Goal: Task Accomplishment & Management: Use online tool/utility

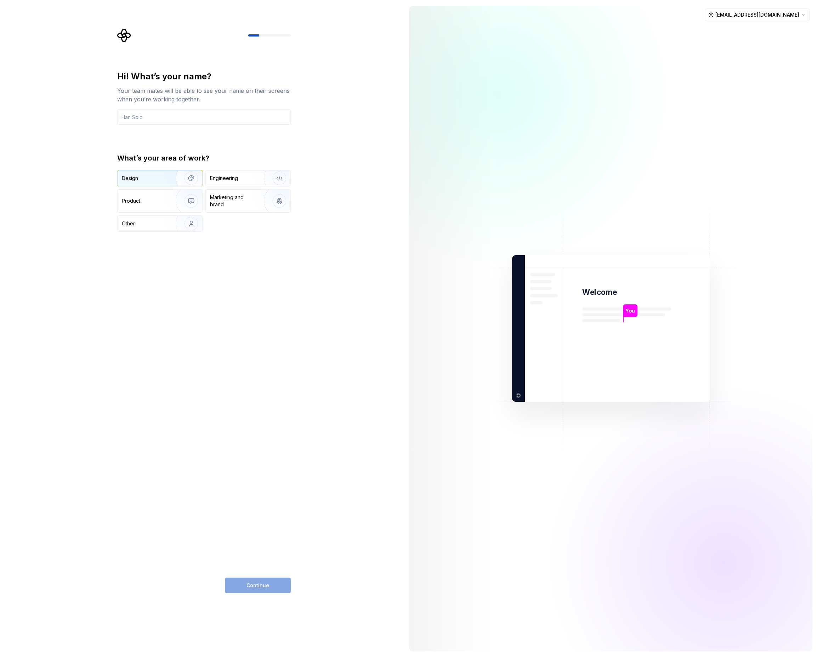
click at [168, 176] on img "button" at bounding box center [186, 177] width 45 height 47
click at [184, 119] on input "text" at bounding box center [204, 117] width 174 height 16
type input "tolg"
click at [262, 574] on div "Hi! What’s your name? Your team mates will be able to see your name on their sc…" at bounding box center [204, 332] width 174 height 522
click at [261, 592] on button "Continue" at bounding box center [258, 585] width 66 height 16
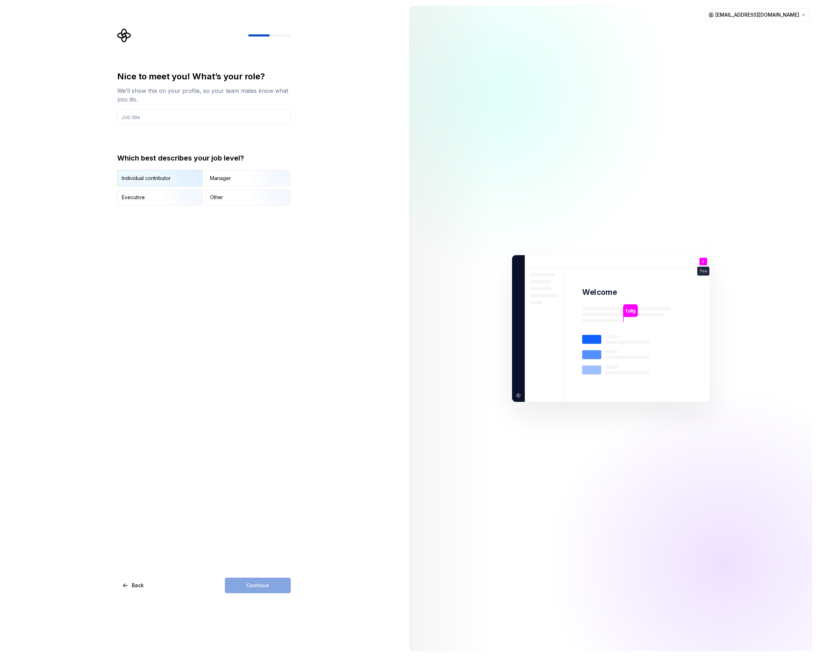
click at [186, 181] on img "button" at bounding box center [185, 186] width 45 height 47
click at [266, 581] on div "Continue" at bounding box center [258, 585] width 66 height 16
click at [141, 111] on input "text" at bounding box center [204, 117] width 174 height 16
click at [250, 576] on div "Nice to meet you! What’s your role? We’ll show this on your profile, so your te…" at bounding box center [204, 332] width 174 height 522
click at [250, 581] on button "Continue" at bounding box center [258, 585] width 66 height 16
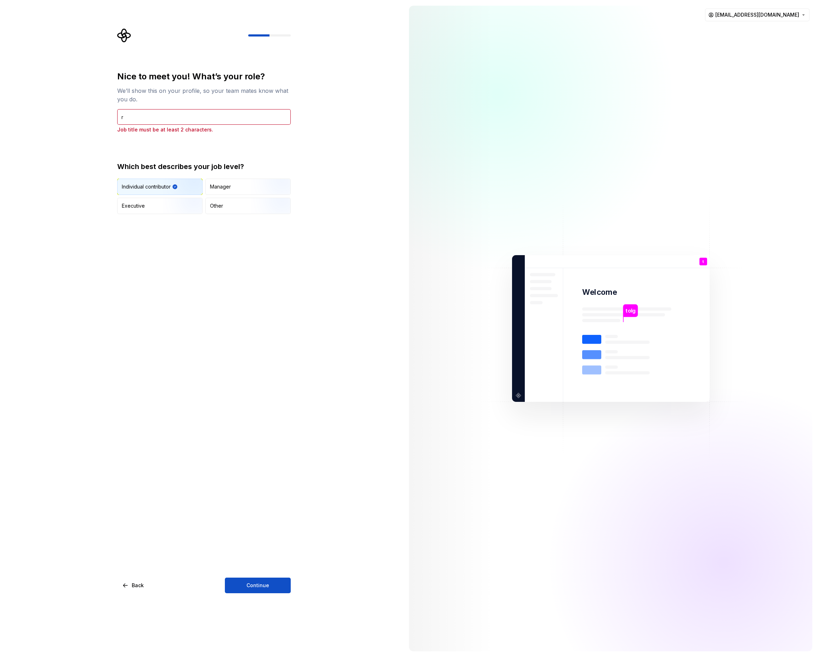
click at [179, 98] on div "We’ll show this on your profile, so your team mates know what you do." at bounding box center [204, 94] width 174 height 17
click at [165, 106] on div "Nice to meet you! What’s your role? We’ll show this on your profile, so your te…" at bounding box center [204, 102] width 174 height 62
click at [160, 110] on input "r" at bounding box center [204, 117] width 174 height 16
type input "tolgs"
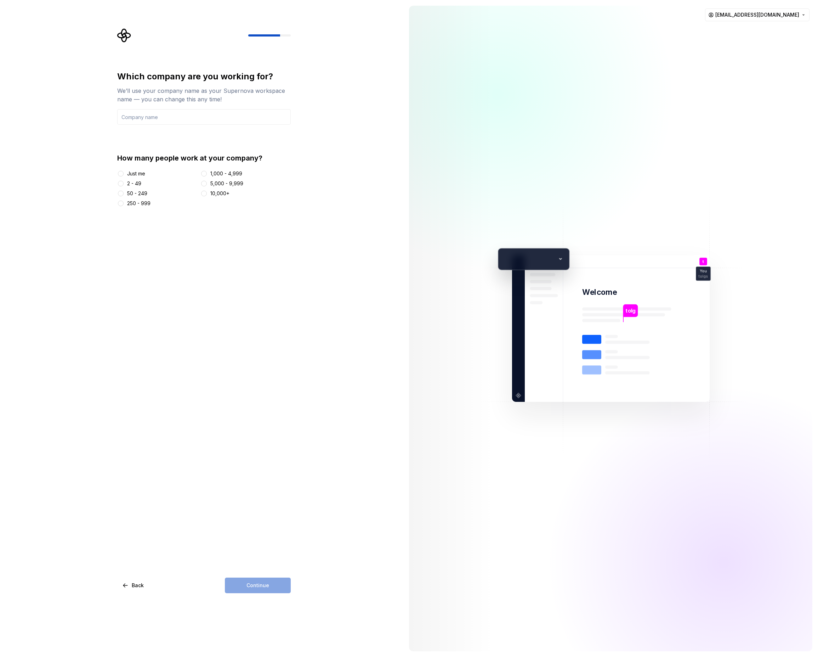
click at [124, 175] on div at bounding box center [120, 173] width 7 height 7
click at [118, 174] on button "Just me" at bounding box center [121, 174] width 6 height 6
drag, startPoint x: 254, startPoint y: 585, endPoint x: 255, endPoint y: 548, distance: 37.2
click at [254, 585] on div "Continue" at bounding box center [258, 585] width 66 height 16
click at [136, 120] on input "text" at bounding box center [204, 117] width 174 height 16
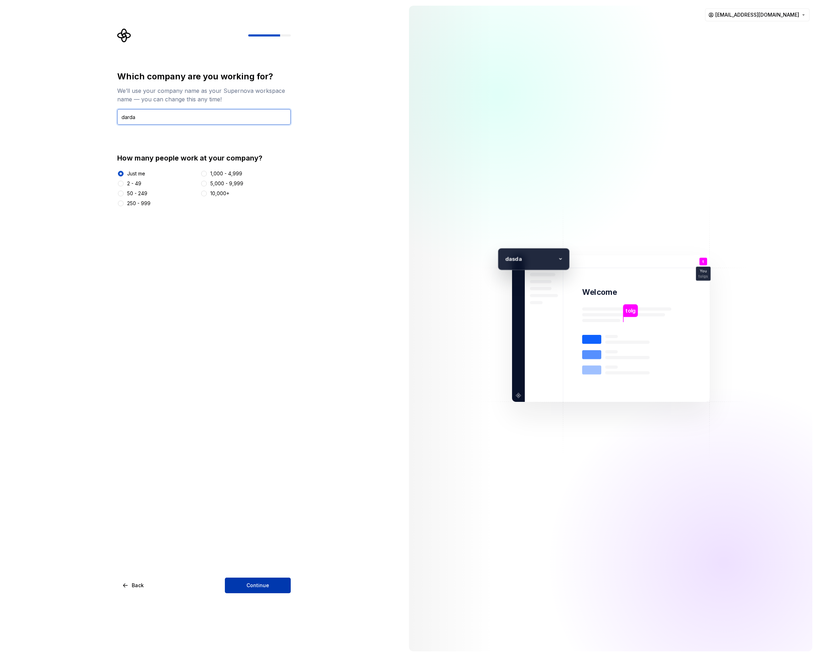
type input "darda"
drag, startPoint x: 260, startPoint y: 585, endPoint x: 256, endPoint y: 588, distance: 4.8
click at [256, 588] on span "Continue" at bounding box center [258, 585] width 23 height 7
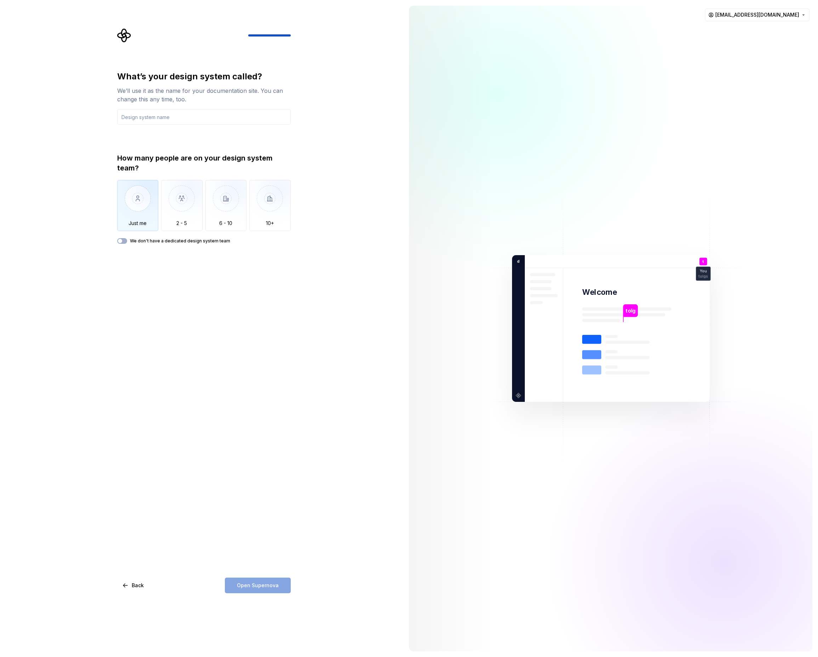
click at [142, 200] on img "button" at bounding box center [137, 203] width 41 height 47
click at [143, 119] on input "text" at bounding box center [204, 117] width 174 height 16
type input "dasda"
click at [240, 593] on div "What’s your design system called? We’ll use it as the name for your documentati…" at bounding box center [202, 328] width 404 height 657
click at [244, 582] on span "Open Supernova" at bounding box center [258, 585] width 42 height 7
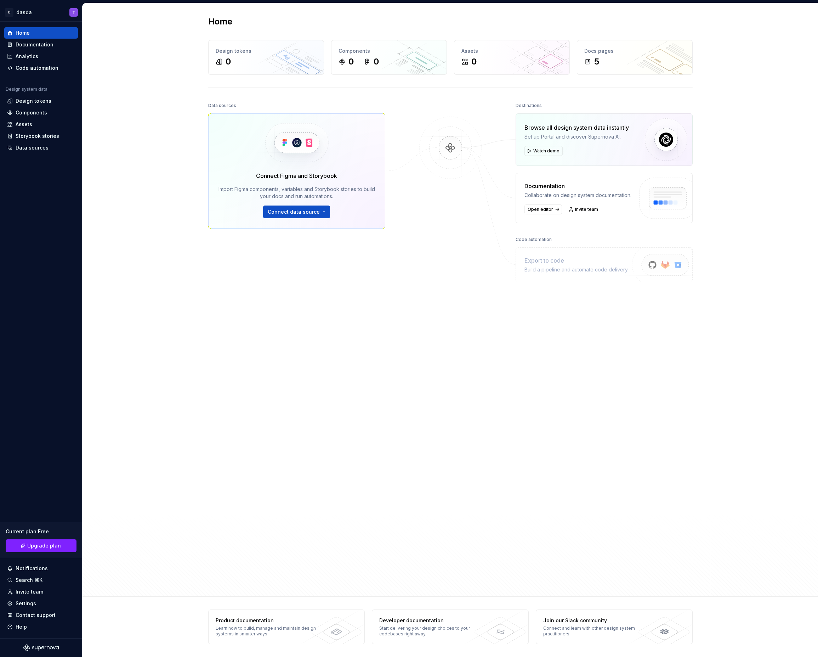
click at [323, 324] on div "Data sources Connect Figma and Storybook Import Figma components, variables and…" at bounding box center [296, 298] width 177 height 394
click at [346, 295] on div "Data sources Connect Figma and Storybook Import Figma components, variables and…" at bounding box center [296, 298] width 177 height 394
click at [296, 210] on span "Connect data source" at bounding box center [294, 211] width 52 height 7
click at [312, 229] on div "Figma library" at bounding box center [317, 227] width 79 height 7
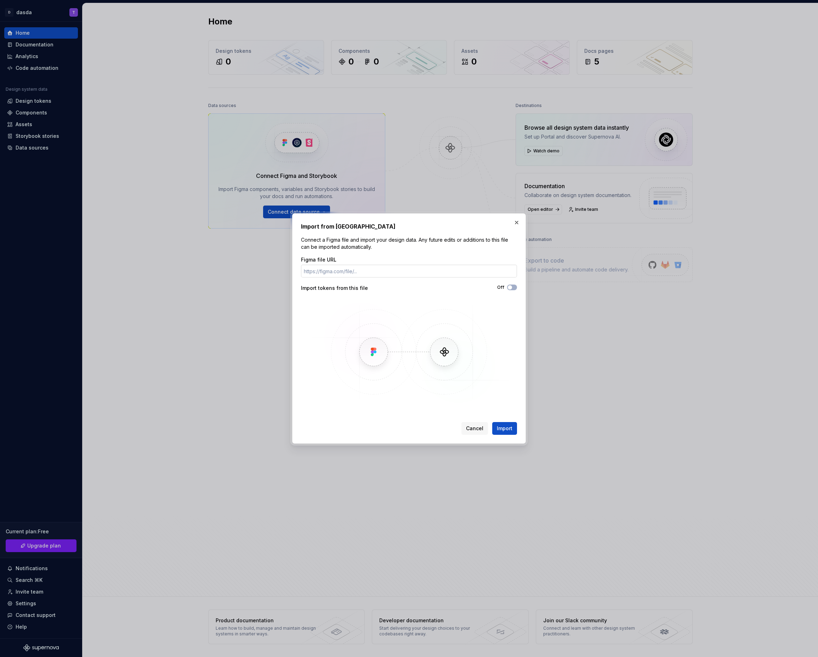
click at [368, 277] on input "Figma file URL" at bounding box center [409, 271] width 216 height 13
click at [369, 273] on input "Figma file URL" at bounding box center [409, 271] width 216 height 13
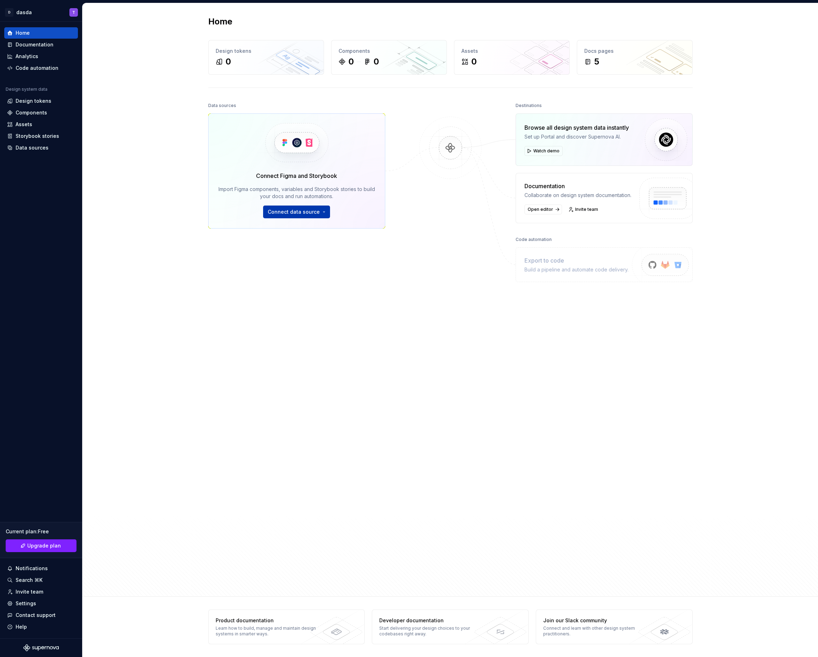
click at [294, 213] on span "Connect data source" at bounding box center [294, 211] width 52 height 7
click at [301, 226] on div "Figma library" at bounding box center [317, 227] width 79 height 7
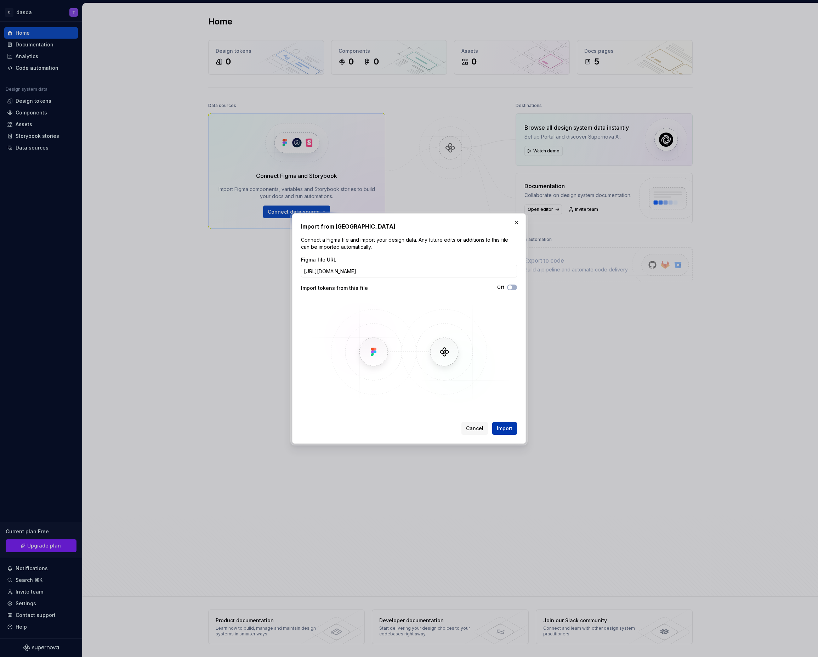
type input "https://www.figma.com/design/0gfb9sxC0A6gxkFuIWZzdE/Sohbet?node-id=24-6&t=9pMcv…"
click at [507, 430] on span "Import" at bounding box center [505, 428] width 16 height 7
click at [507, 427] on span "Import" at bounding box center [505, 428] width 16 height 7
click at [510, 432] on div "Cancel Import" at bounding box center [490, 428] width 56 height 13
click at [510, 287] on span "button" at bounding box center [510, 287] width 4 height 4
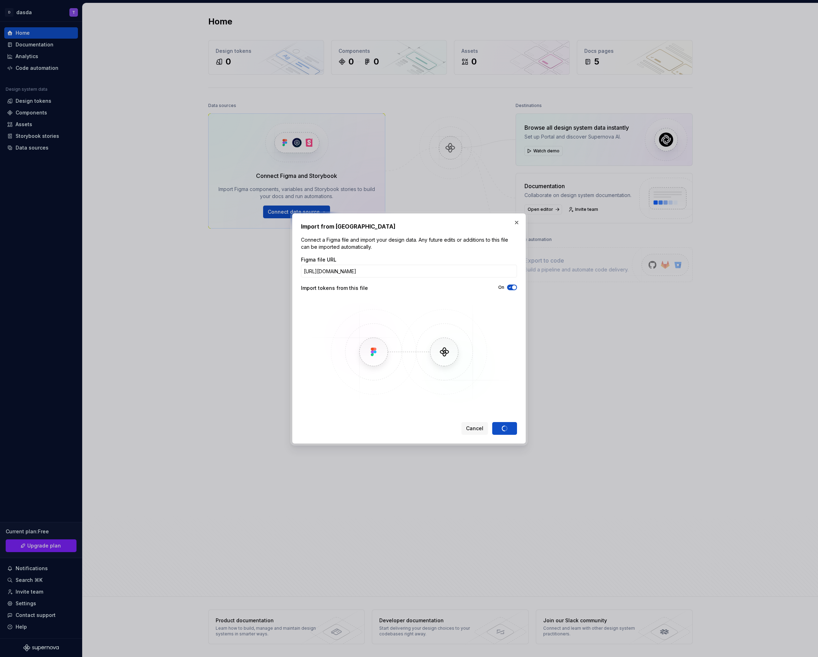
click at [503, 429] on div "Cancel Import" at bounding box center [490, 428] width 56 height 13
click at [511, 288] on icon "button" at bounding box center [510, 287] width 6 height 4
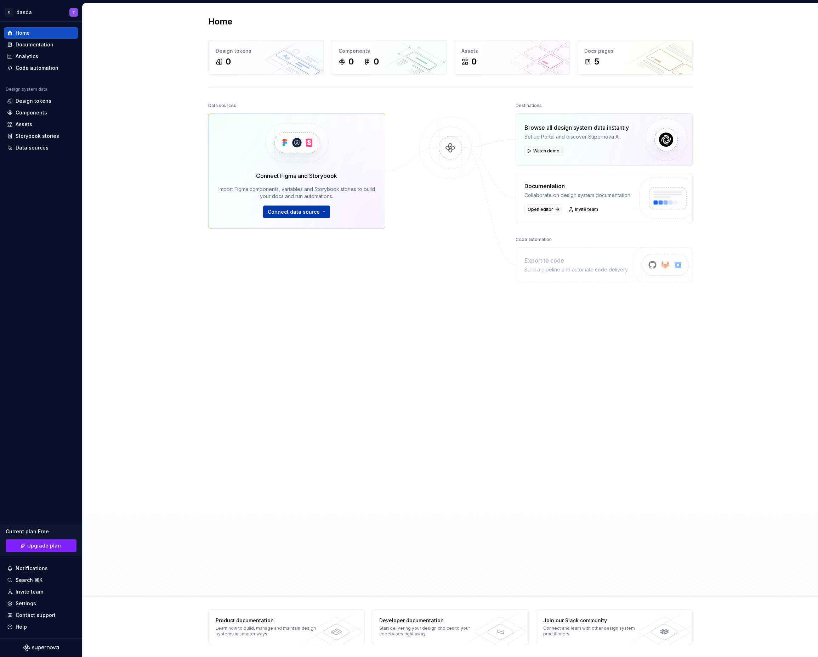
click at [298, 210] on span "Connect data source" at bounding box center [294, 211] width 52 height 7
click at [309, 272] on div "Figma Variables Plugin" at bounding box center [314, 269] width 73 height 7
click at [299, 211] on span "Connect data source" at bounding box center [294, 211] width 52 height 7
click at [314, 233] on p "Import styles, components and icons." at bounding box center [317, 235] width 79 height 6
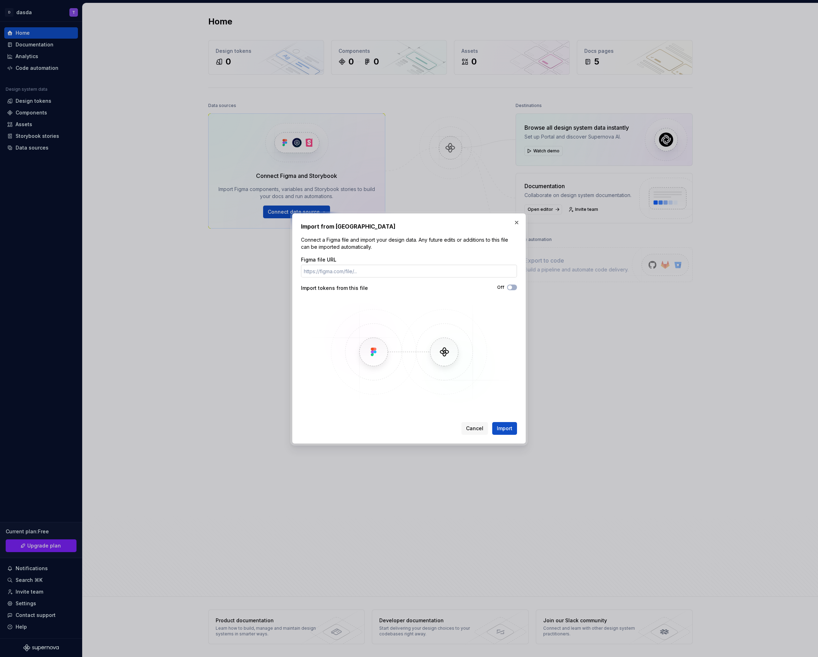
click at [344, 274] on input "Figma file URL" at bounding box center [409, 271] width 216 height 13
type input "There are no collections in this Figma file."
paste input "[URL][DOMAIN_NAME]"
type input "[URL][DOMAIN_NAME]"
click at [500, 427] on span "Import" at bounding box center [505, 428] width 16 height 7
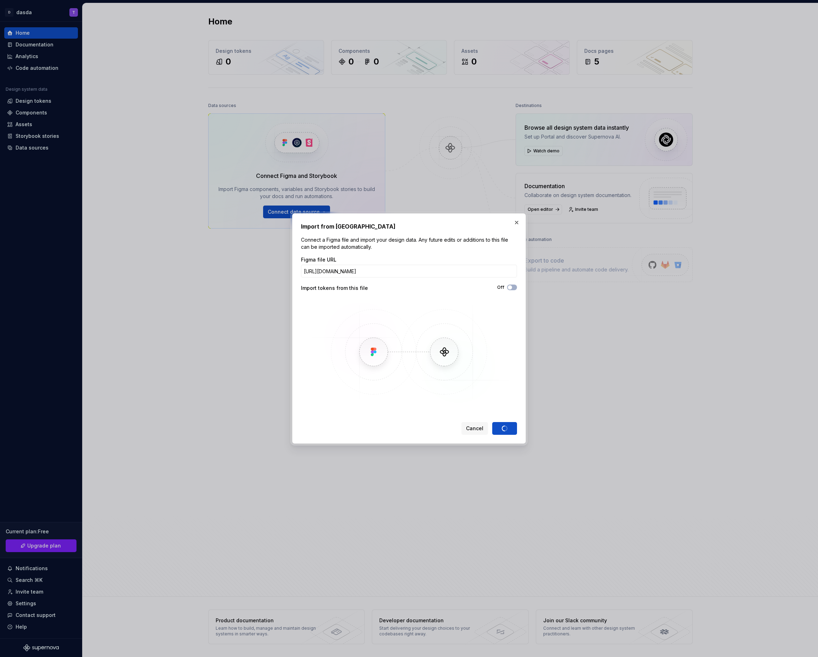
click at [475, 292] on div "Figma file URL [URL][DOMAIN_NAME] Import tokens from this file Off" at bounding box center [409, 330] width 216 height 149
click at [473, 327] on img at bounding box center [408, 352] width 205 height 106
click at [472, 427] on span "Cancel" at bounding box center [474, 428] width 17 height 7
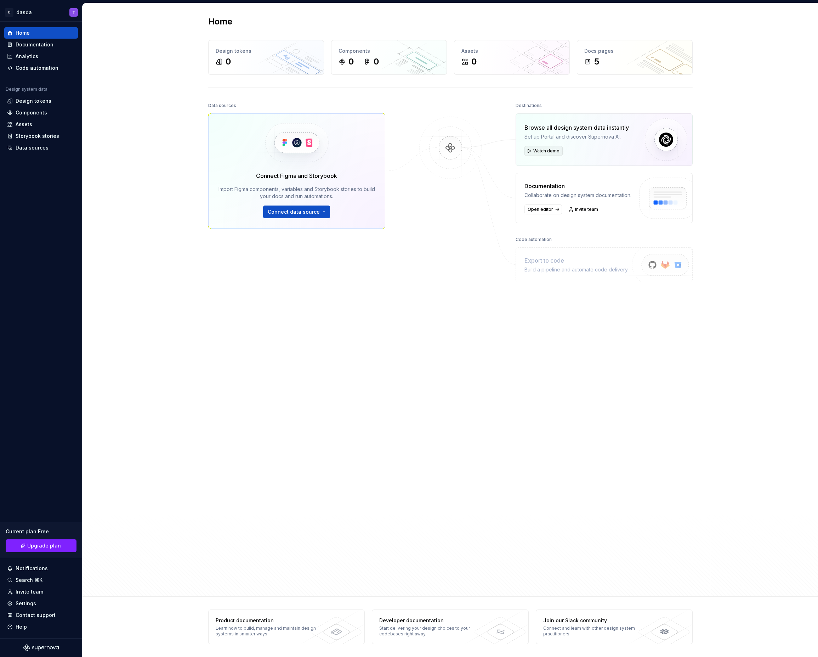
click at [545, 153] on span "Watch demo" at bounding box center [547, 151] width 26 height 6
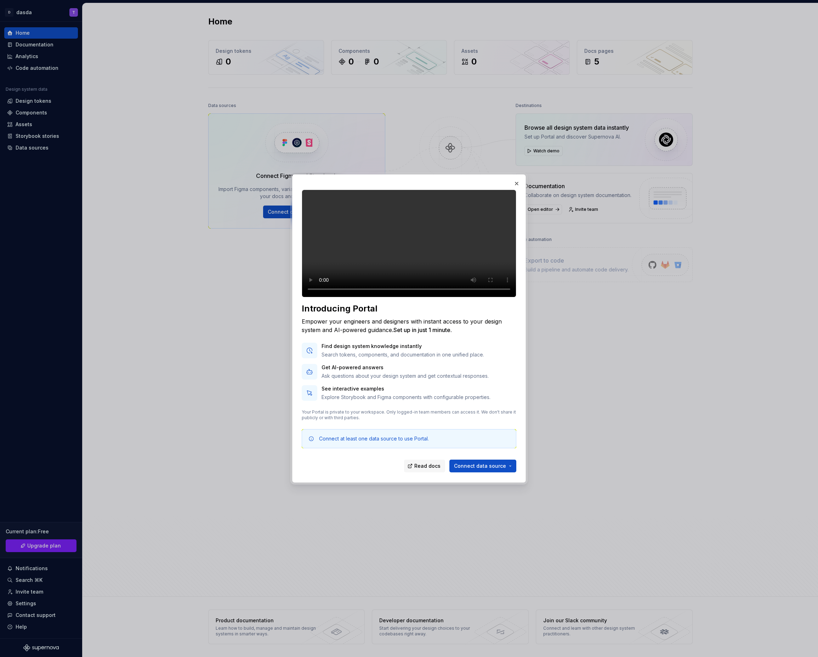
drag, startPoint x: 370, startPoint y: 295, endPoint x: 378, endPoint y: 296, distance: 7.5
click at [378, 296] on video at bounding box center [409, 244] width 215 height 108
drag, startPoint x: 370, startPoint y: 296, endPoint x: 363, endPoint y: 298, distance: 6.9
click at [363, 297] on video at bounding box center [409, 244] width 215 height 108
click at [402, 258] on video at bounding box center [409, 244] width 215 height 108
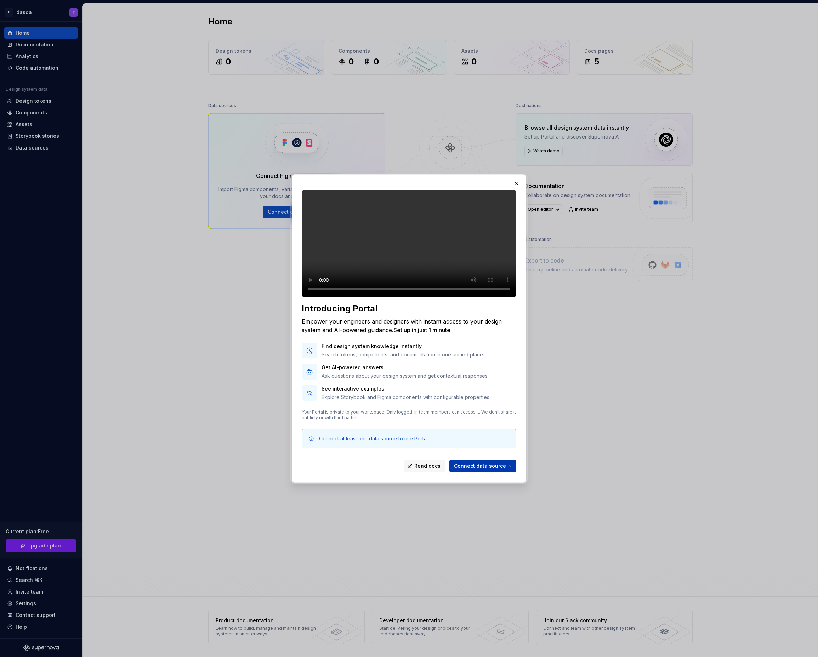
click at [485, 469] on span "Connect data source" at bounding box center [480, 465] width 52 height 7
click at [447, 371] on p "Get AI-powered answers" at bounding box center [405, 367] width 167 height 7
click at [416, 264] on video at bounding box center [409, 244] width 215 height 108
drag, startPoint x: 401, startPoint y: 294, endPoint x: 379, endPoint y: 297, distance: 22.5
click at [379, 297] on video at bounding box center [409, 244] width 215 height 108
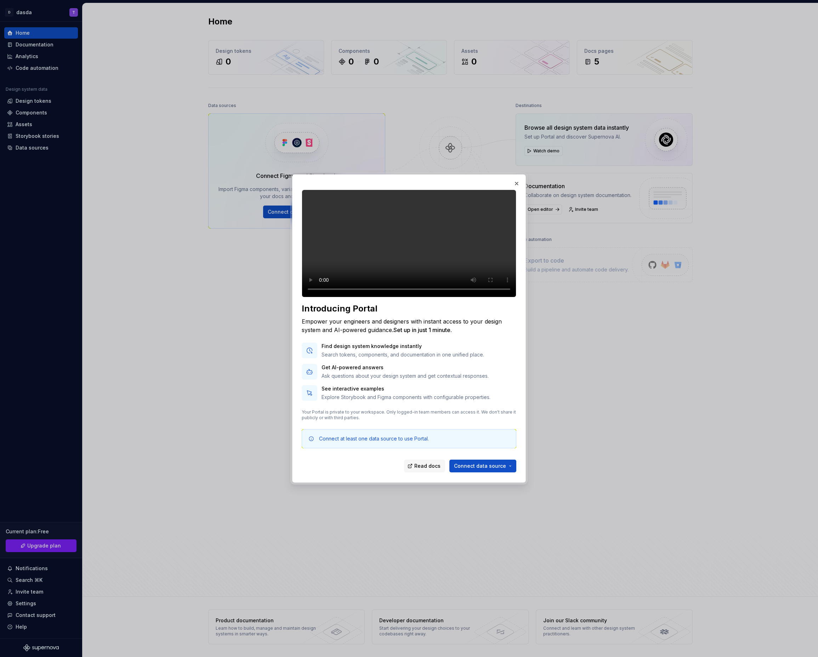
click at [440, 246] on video at bounding box center [409, 244] width 215 height 108
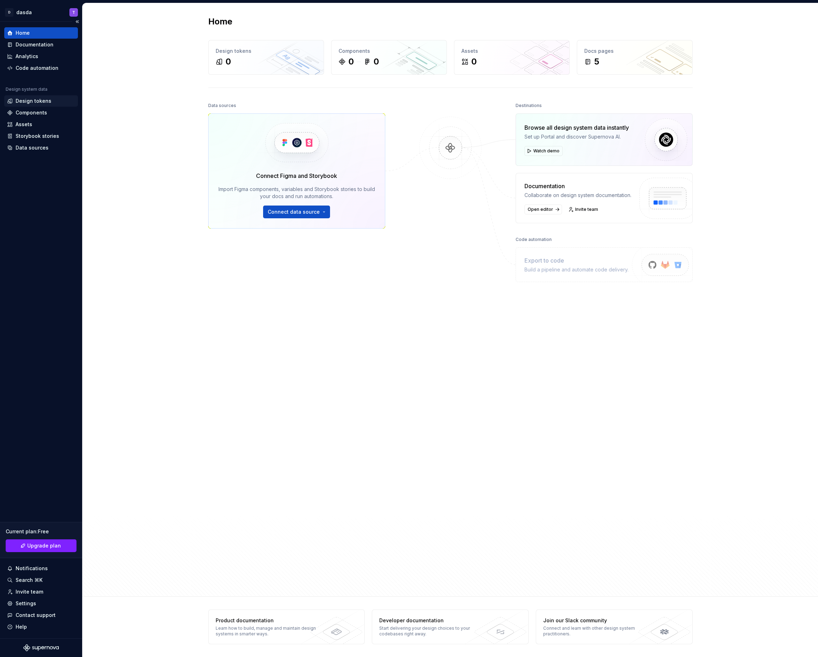
click at [43, 103] on div "Design tokens" at bounding box center [34, 100] width 36 height 7
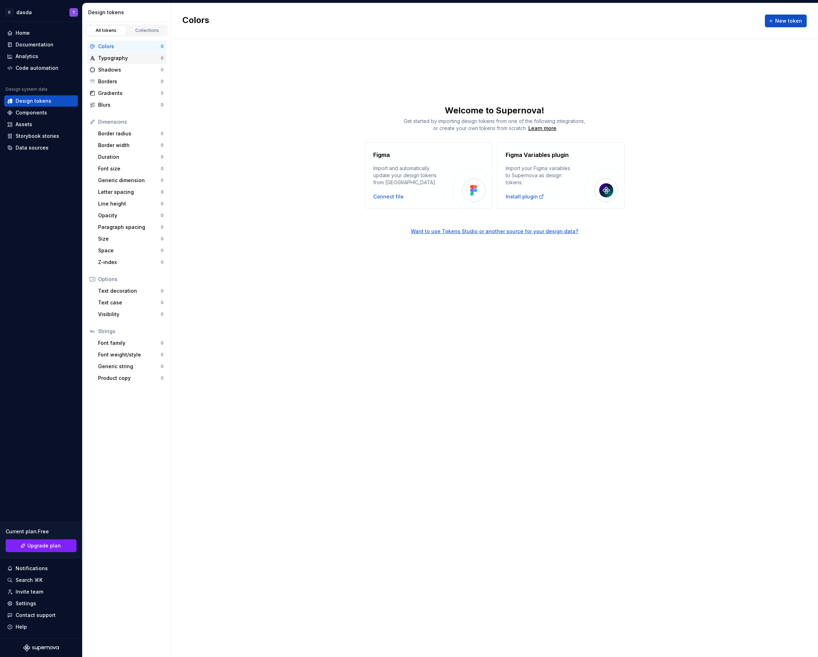
click at [114, 60] on div "Typography" at bounding box center [129, 58] width 63 height 7
click at [114, 72] on div "Shadows" at bounding box center [129, 69] width 63 height 7
click at [112, 91] on div "Gradients" at bounding box center [129, 93] width 63 height 7
click at [113, 47] on div "Colors" at bounding box center [129, 46] width 63 height 7
click at [136, 27] on link "Collections" at bounding box center [147, 30] width 40 height 11
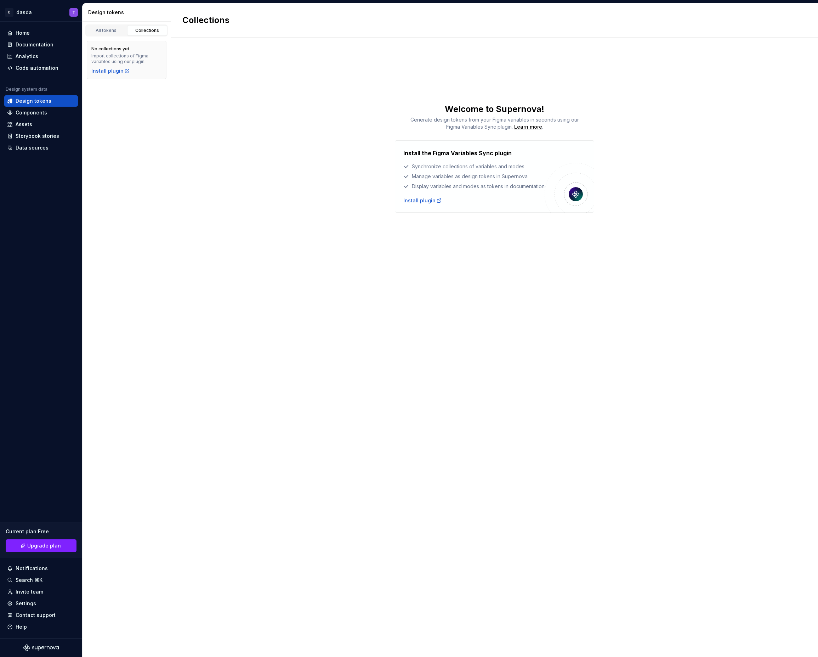
click at [421, 201] on div "Install plugin" at bounding box center [423, 200] width 39 height 7
click at [53, 113] on div "Components" at bounding box center [41, 112] width 68 height 7
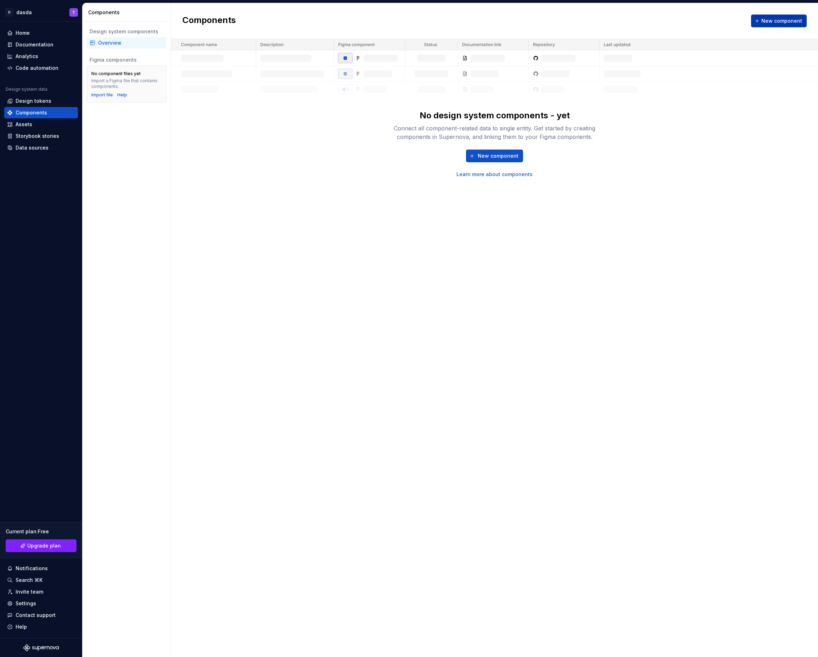
click at [766, 19] on span "New component" at bounding box center [782, 20] width 41 height 7
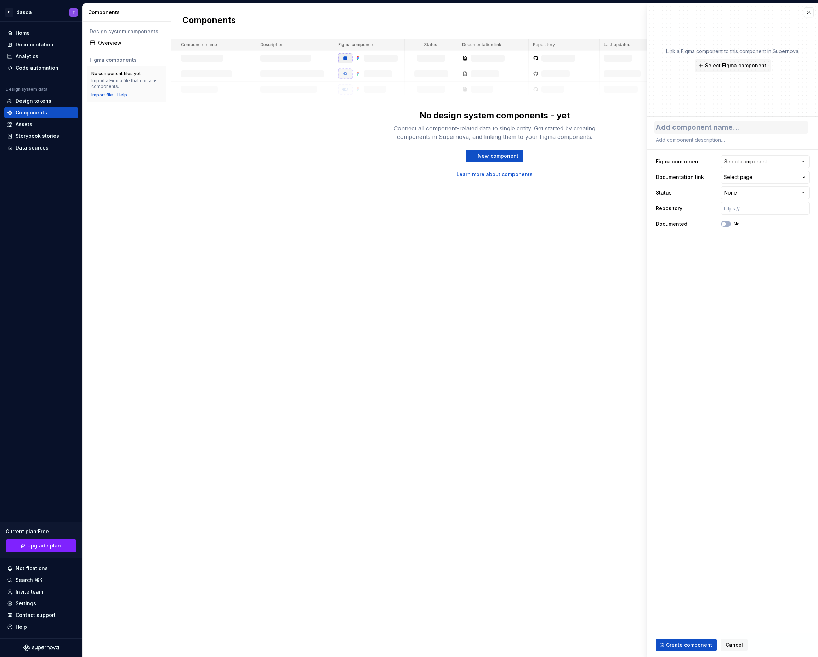
click at [692, 121] on textarea at bounding box center [732, 127] width 154 height 13
click at [691, 123] on textarea at bounding box center [732, 127] width 154 height 13
type textarea "b"
type textarea "*"
type textarea "bu"
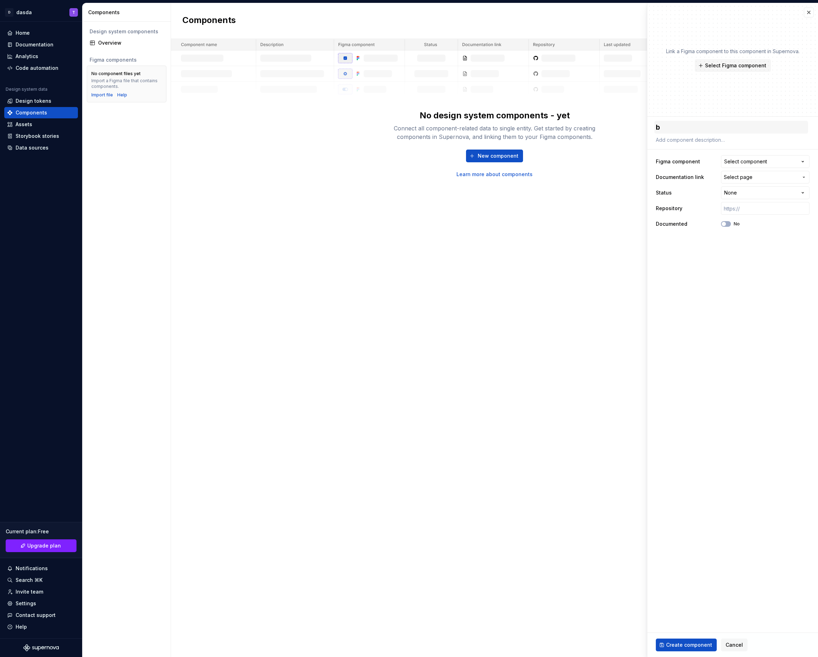
type textarea "*"
type textarea "but"
type textarea "*"
type textarea "butt"
type textarea "*"
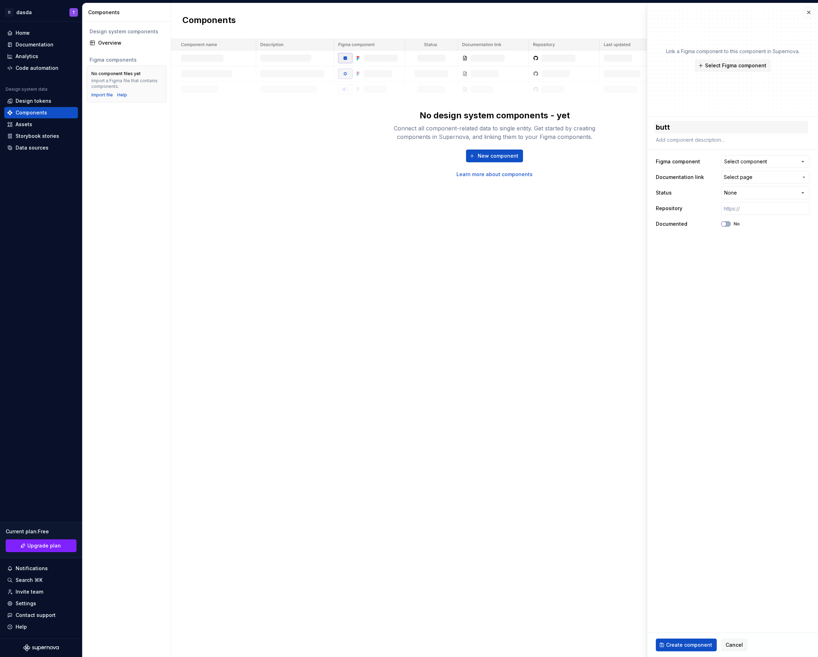
type textarea "butto"
type textarea "*"
type textarea "button"
type textarea "*"
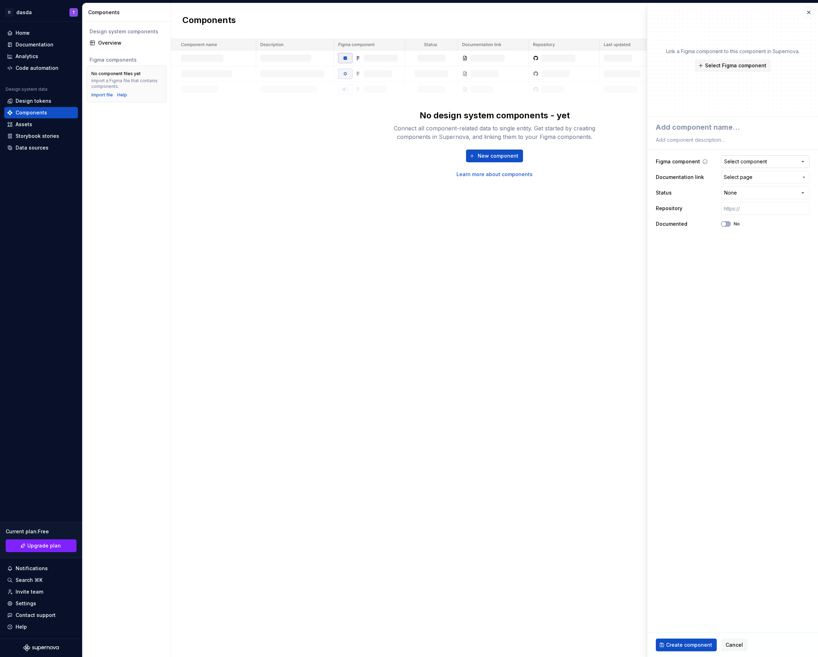
click at [751, 158] on div "Select component" at bounding box center [746, 161] width 43 height 7
click at [749, 155] on html "**********" at bounding box center [409, 328] width 818 height 657
click at [733, 642] on span "Cancel" at bounding box center [734, 644] width 17 height 7
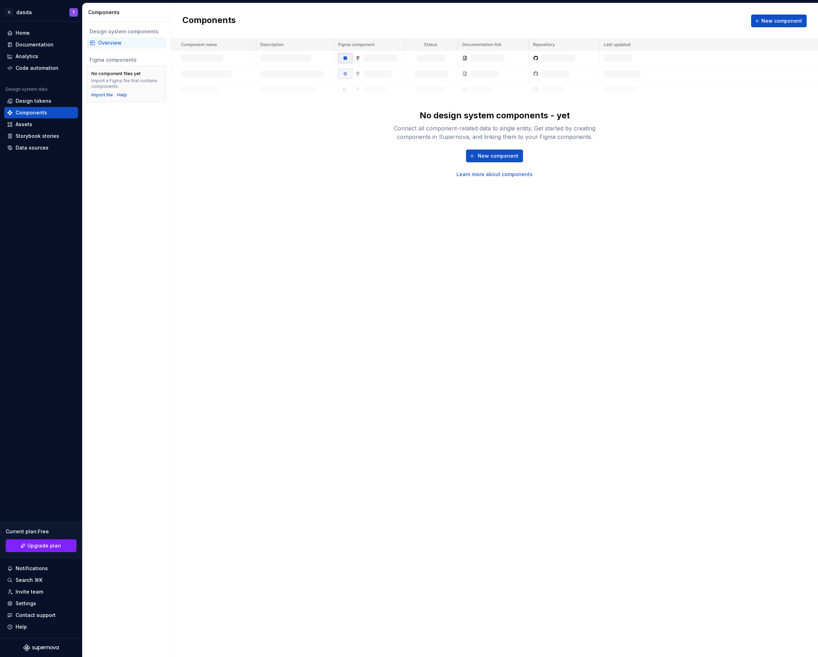
click at [211, 233] on div "Components New component No design system components - yet Connect all componen…" at bounding box center [494, 330] width 647 height 654
click at [24, 69] on div "Code automation" at bounding box center [37, 67] width 43 height 7
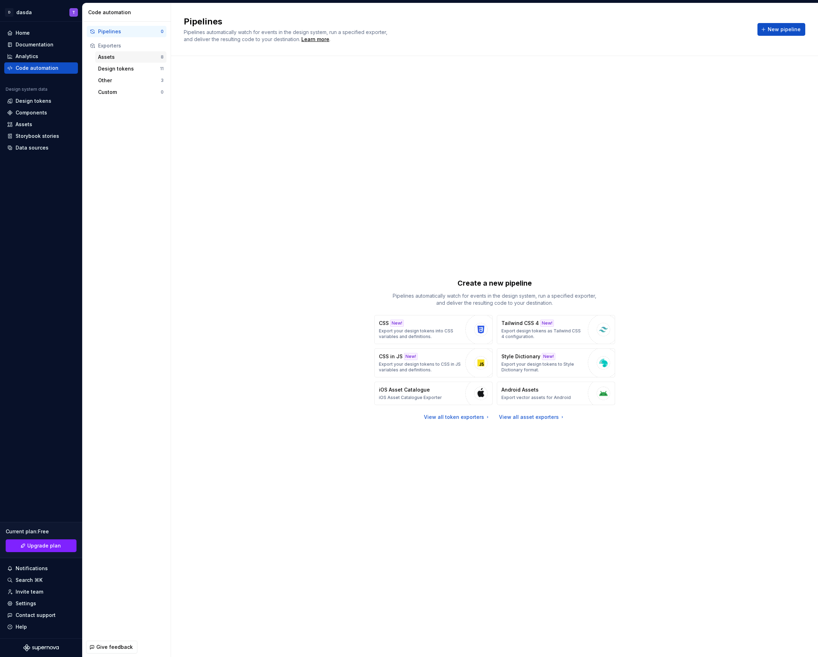
click at [109, 61] on div "Assets 8" at bounding box center [130, 56] width 71 height 11
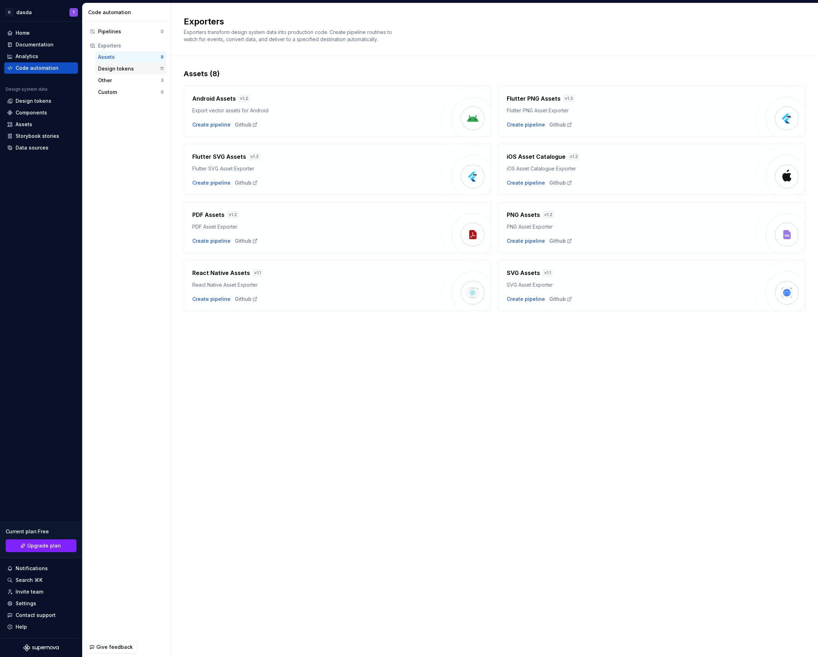
click at [113, 71] on div "Design tokens" at bounding box center [129, 68] width 62 height 7
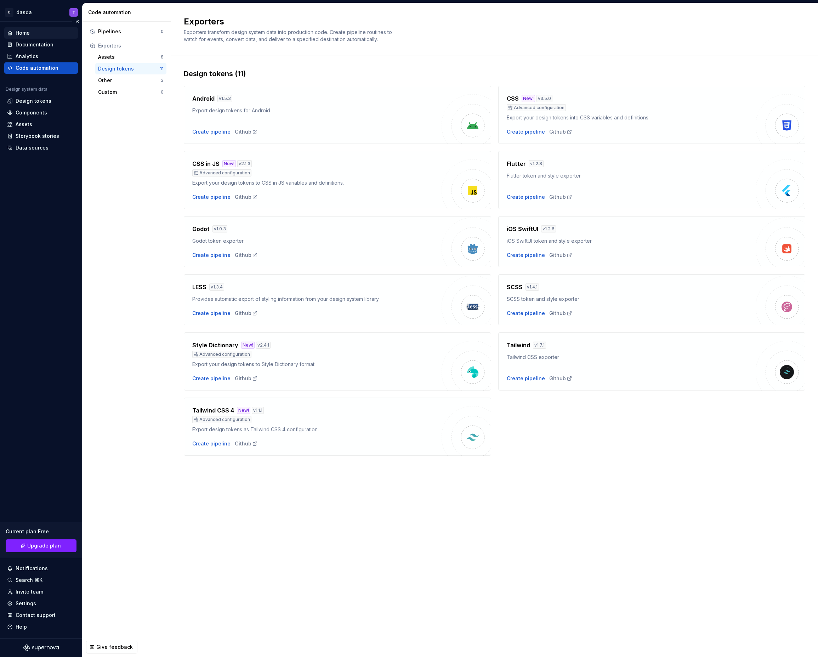
click at [21, 34] on div "Home" at bounding box center [23, 32] width 14 height 7
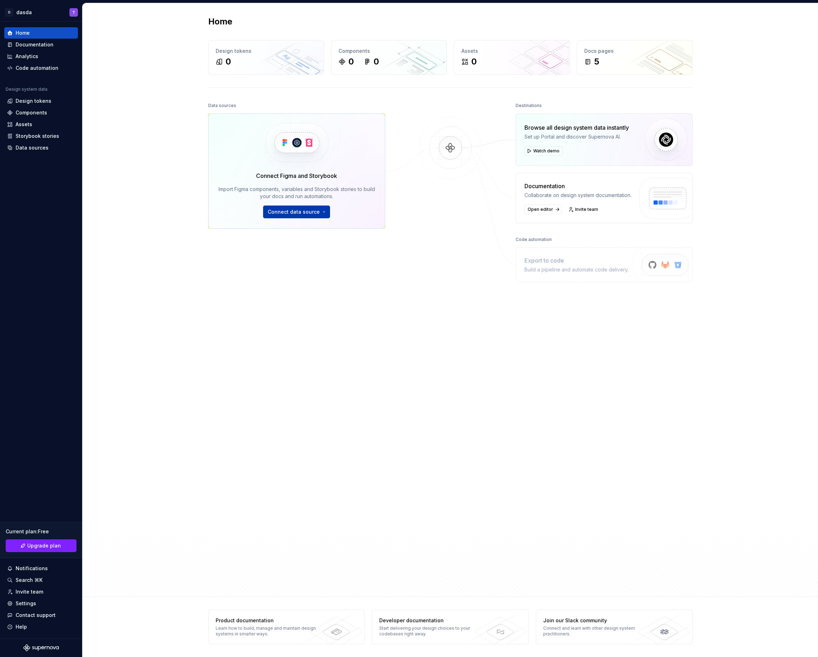
click at [299, 213] on span "Connect data source" at bounding box center [294, 211] width 52 height 7
click at [431, 190] on img at bounding box center [450, 155] width 69 height 77
click at [536, 150] on span "Watch demo" at bounding box center [547, 151] width 26 height 6
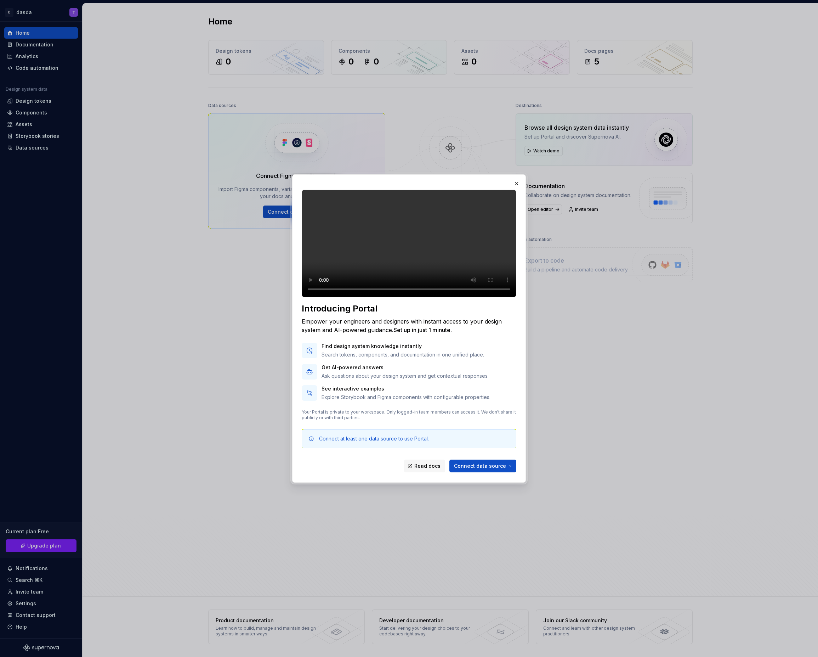
drag, startPoint x: 372, startPoint y: 295, endPoint x: 407, endPoint y: 301, distance: 35.2
click at [407, 297] on video at bounding box center [409, 244] width 215 height 108
click at [412, 295] on video at bounding box center [409, 244] width 215 height 108
click at [401, 295] on video at bounding box center [409, 244] width 215 height 108
click at [391, 294] on video at bounding box center [409, 244] width 215 height 108
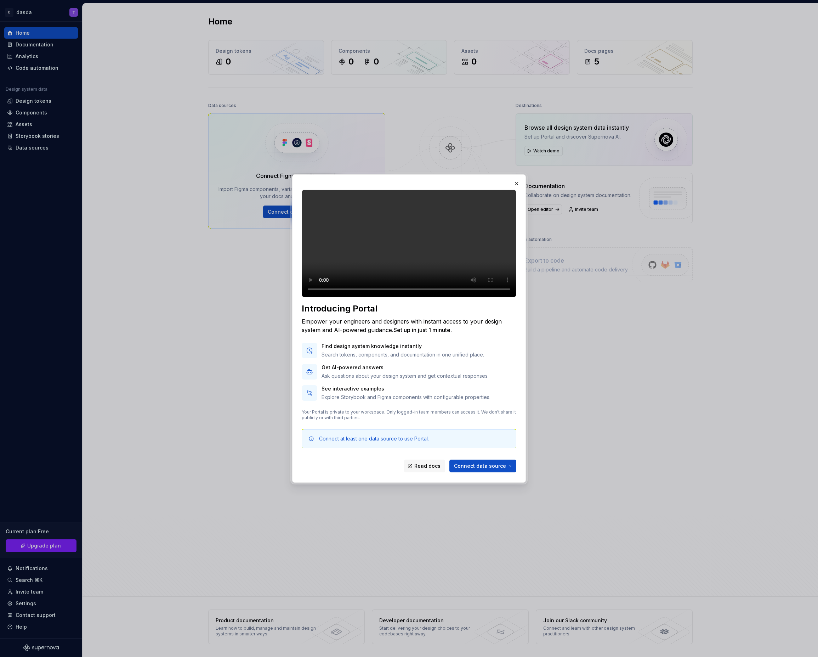
click at [388, 294] on video at bounding box center [409, 244] width 215 height 108
click at [518, 179] on button "button" at bounding box center [517, 184] width 10 height 10
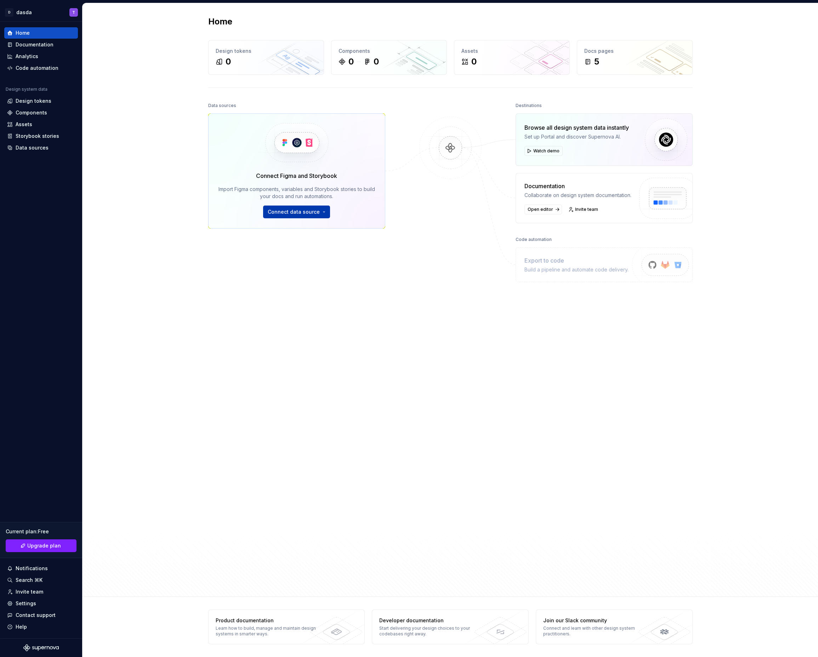
drag, startPoint x: 291, startPoint y: 211, endPoint x: 299, endPoint y: 218, distance: 10.5
click at [291, 211] on span "Connect data source" at bounding box center [294, 211] width 52 height 7
click at [304, 237] on p "Import styles, components and icons." at bounding box center [317, 235] width 79 height 6
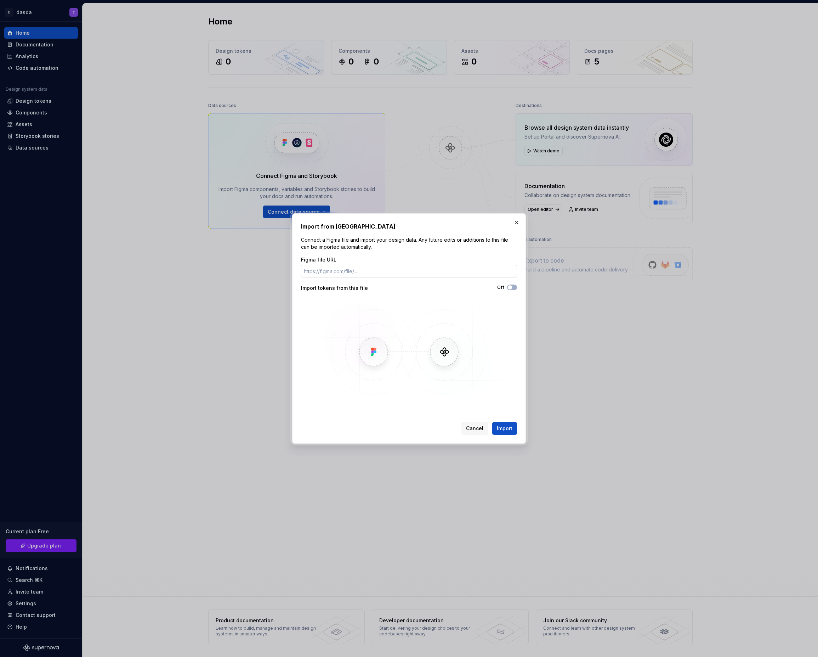
click at [366, 277] on input "Figma file URL" at bounding box center [409, 271] width 216 height 13
type input "button"
click at [350, 269] on input "Figma file URL" at bounding box center [409, 271] width 216 height 13
paste input "[URL][DOMAIN_NAME]"
type input "[URL][DOMAIN_NAME]"
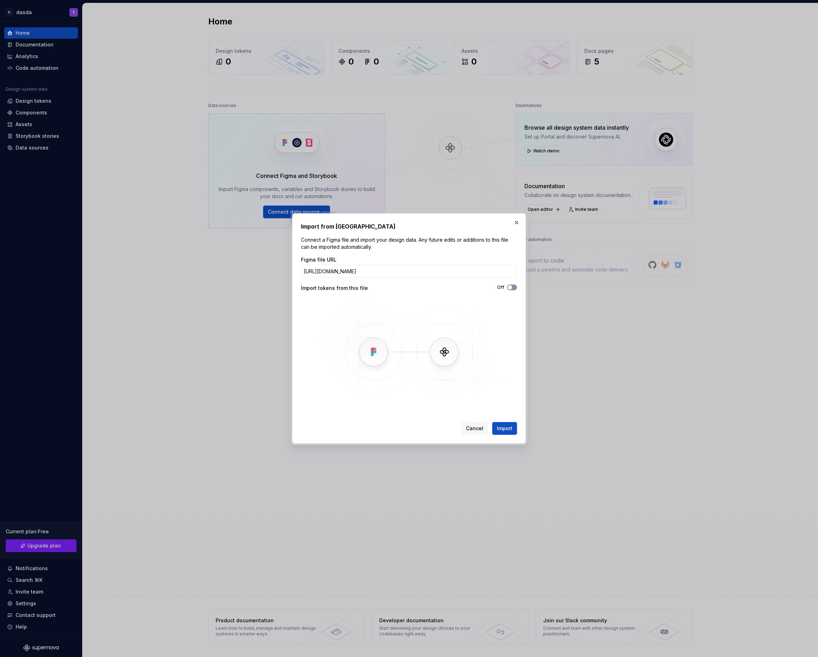
click at [511, 288] on span "button" at bounding box center [510, 287] width 4 height 4
click at [503, 425] on span "Import" at bounding box center [505, 428] width 16 height 7
click at [512, 287] on icon "button" at bounding box center [510, 287] width 6 height 4
click at [514, 223] on button "button" at bounding box center [517, 223] width 10 height 10
